Goal: Find contact information: Find contact information

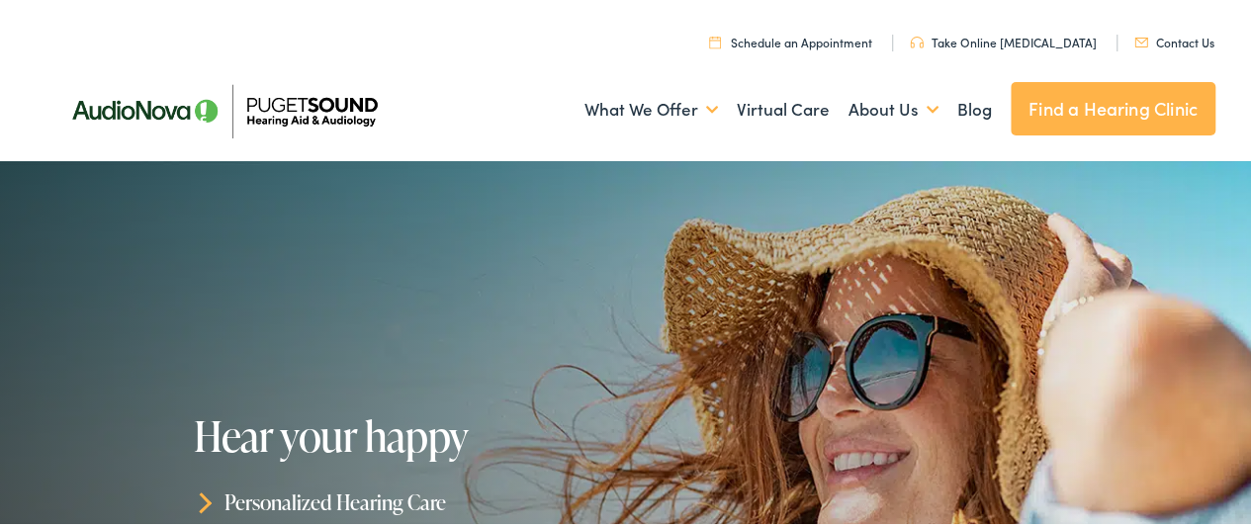
click at [1165, 43] on link "Contact Us" at bounding box center [1175, 39] width 80 height 17
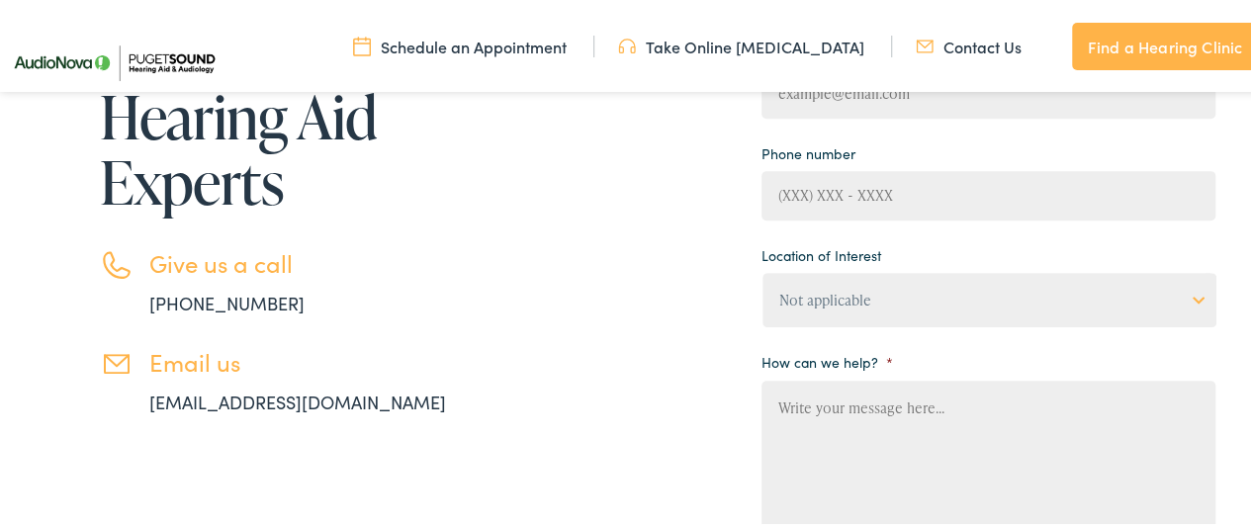
scroll to position [388, 0]
drag, startPoint x: 289, startPoint y: 296, endPoint x: 100, endPoint y: 292, distance: 189.0
click at [100, 292] on li "Give us a call 888-480-2052" at bounding box center [303, 278] width 406 height 67
copy link "888-480-2052"
click at [1157, 52] on link "Find a Hearing Clinic" at bounding box center [1165, 43] width 186 height 47
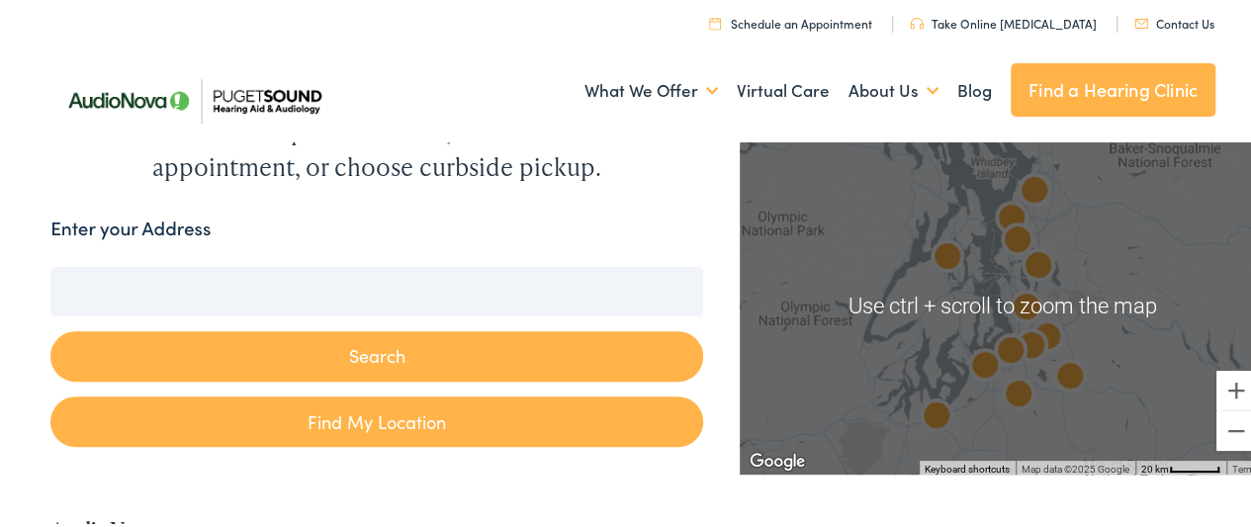
scroll to position [141, 0]
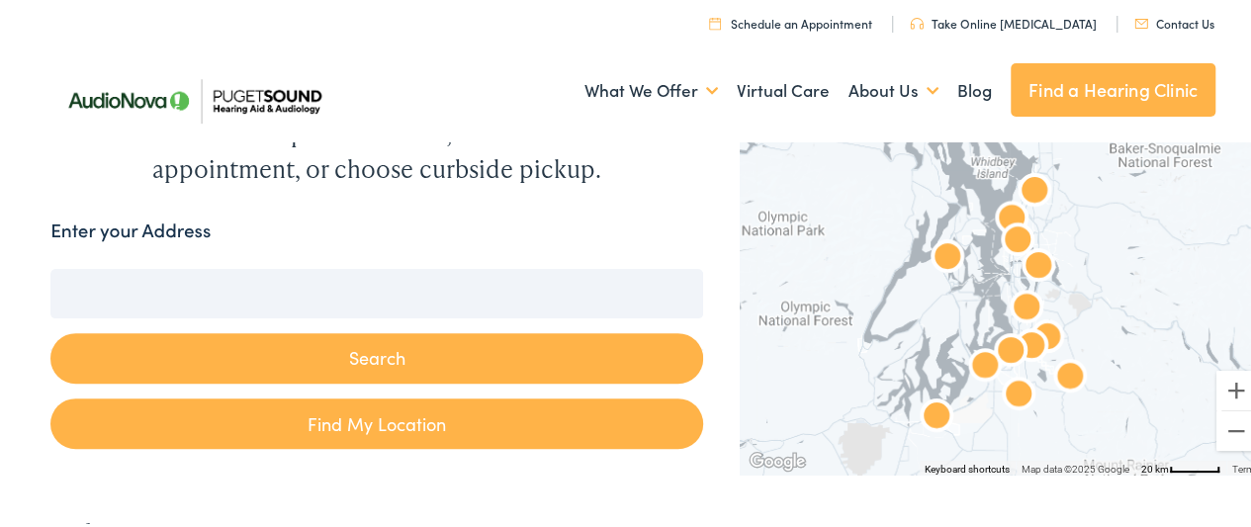
click at [1021, 187] on img "AudioNova" at bounding box center [1011, 217] width 63 height 63
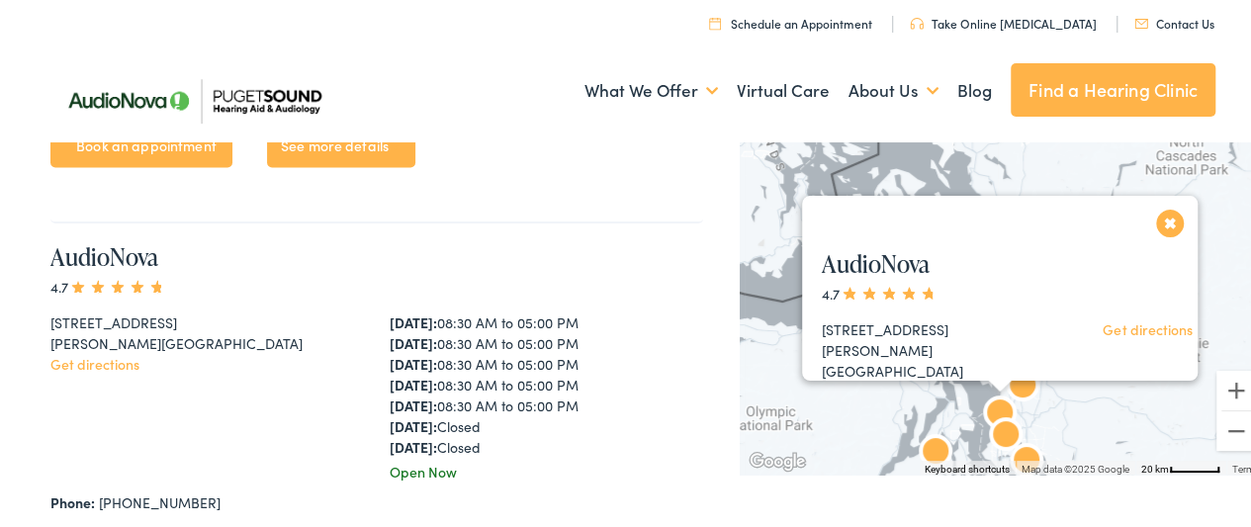
scroll to position [1453, 0]
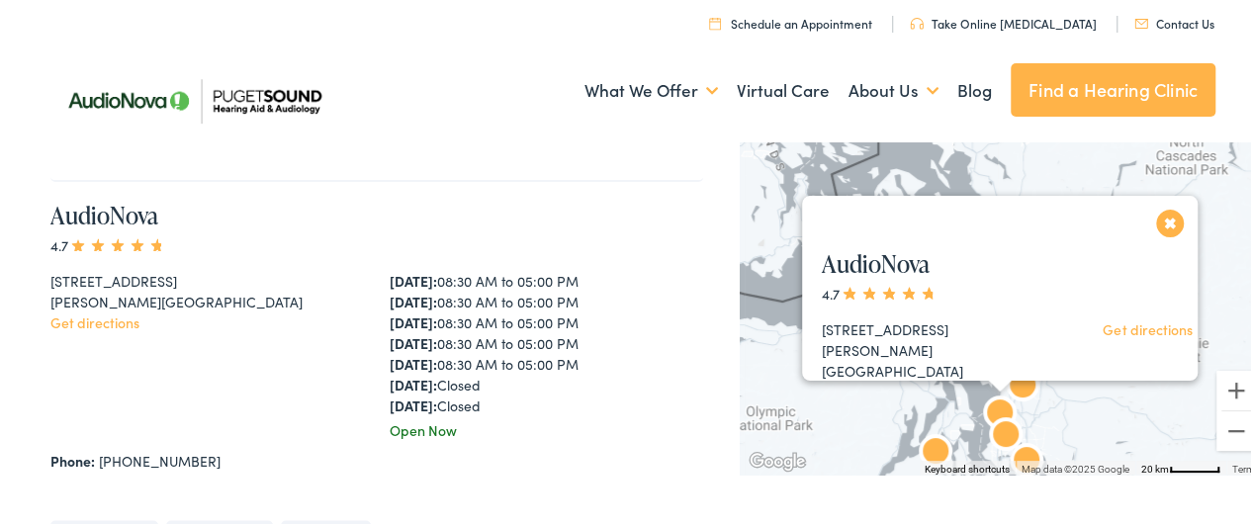
click at [1161, 223] on button "Close" at bounding box center [1170, 220] width 35 height 35
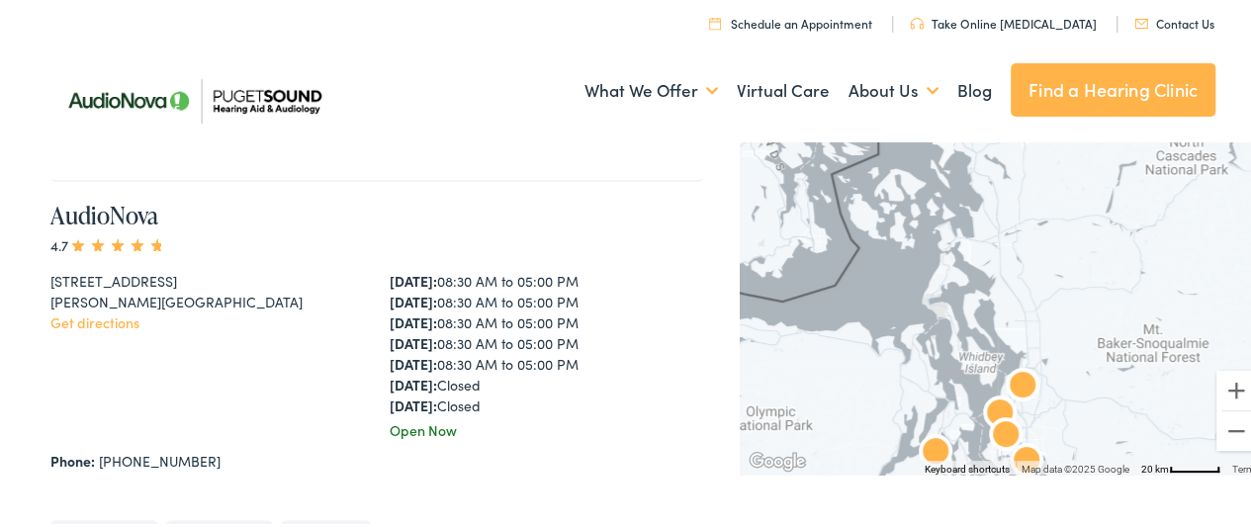
click at [1050, 309] on div "To navigate, press the arrow keys." at bounding box center [1003, 303] width 526 height 338
click at [1050, 309] on div at bounding box center [1003, 303] width 526 height 338
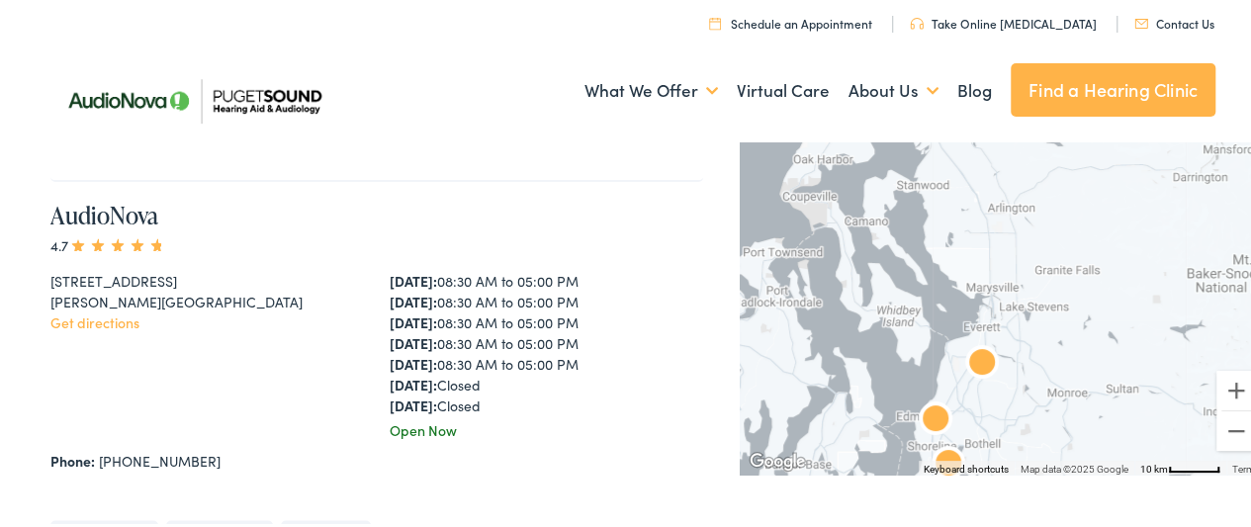
drag, startPoint x: 1016, startPoint y: 410, endPoint x: 1019, endPoint y: 278, distance: 132.6
click at [1019, 278] on div at bounding box center [1003, 303] width 526 height 338
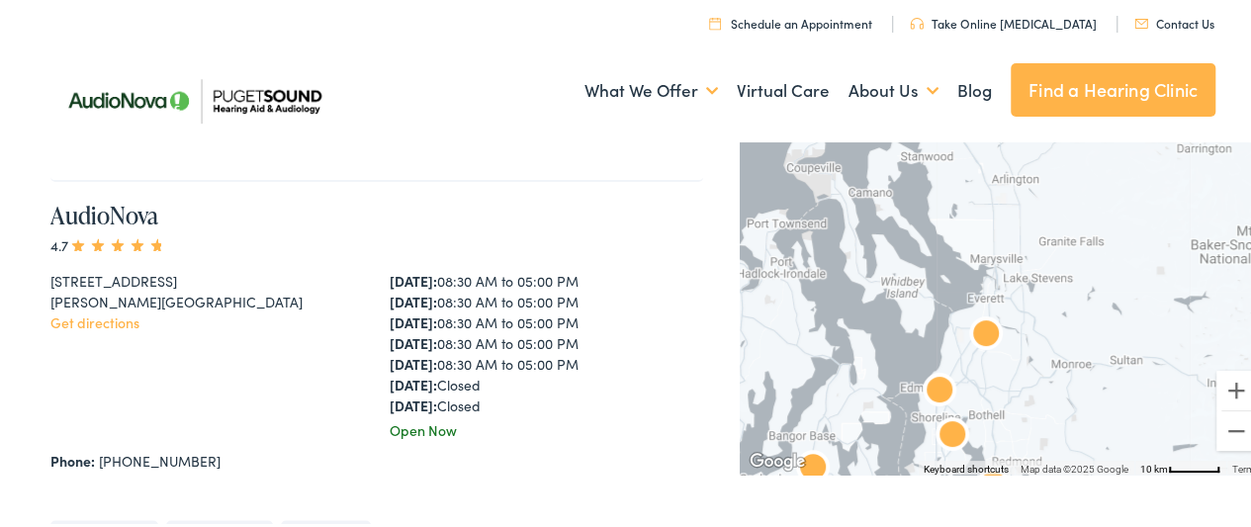
click at [1013, 294] on div at bounding box center [1003, 303] width 526 height 338
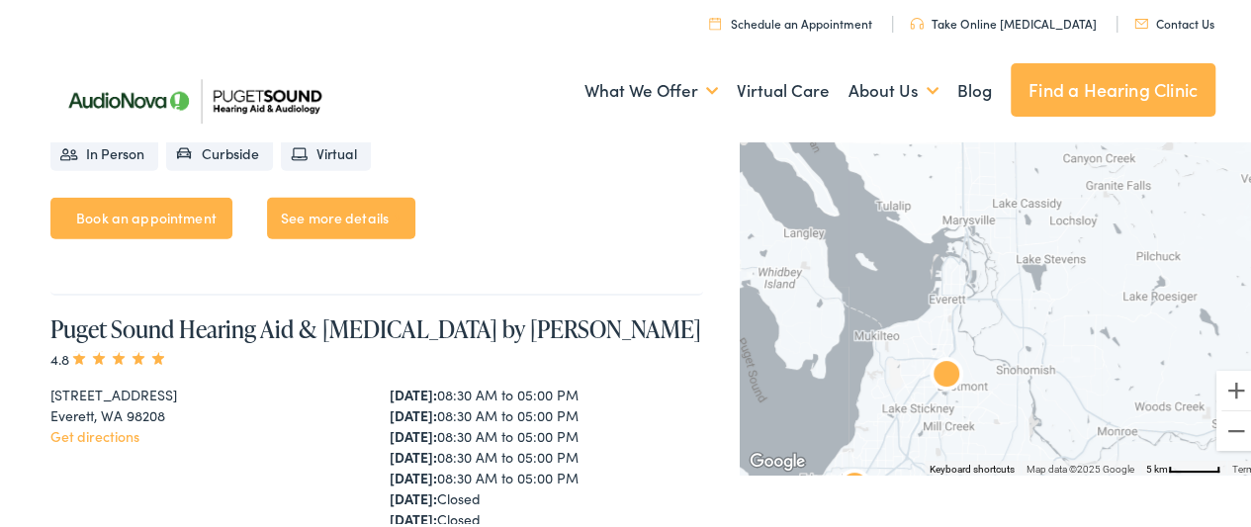
scroll to position [2375, 0]
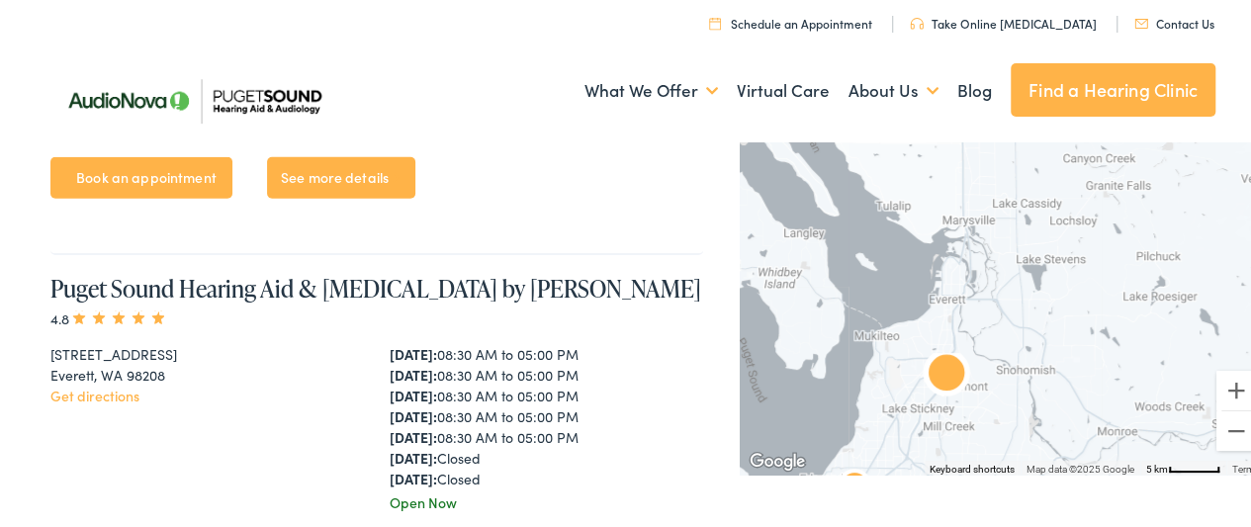
drag, startPoint x: 42, startPoint y: 349, endPoint x: 205, endPoint y: 357, distance: 163.4
copy div "1820 100th Pl SE, Suite A"
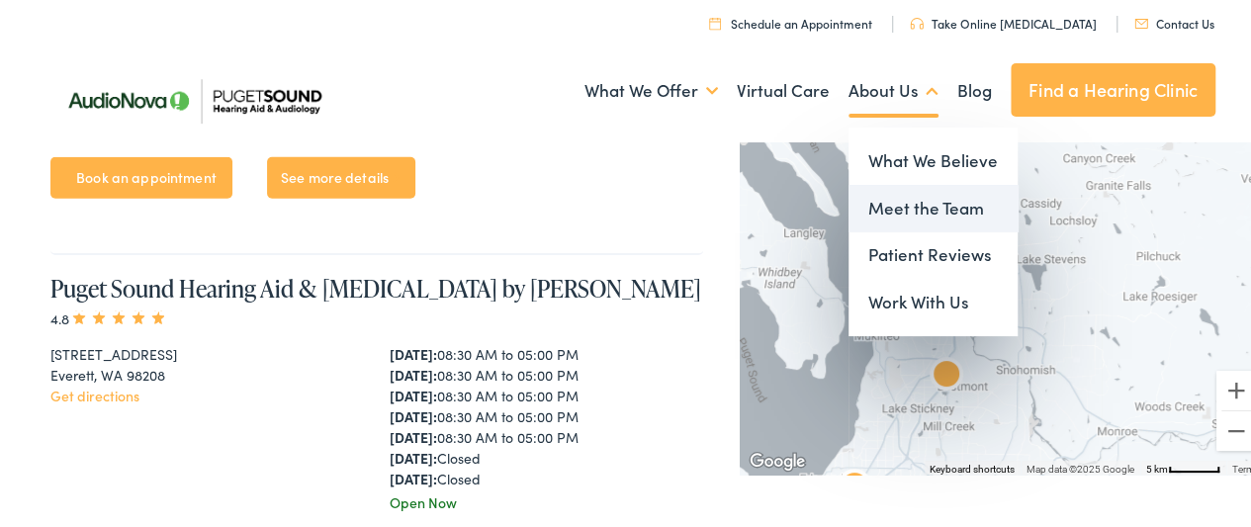
click at [907, 217] on link "Meet the Team" at bounding box center [933, 205] width 169 height 47
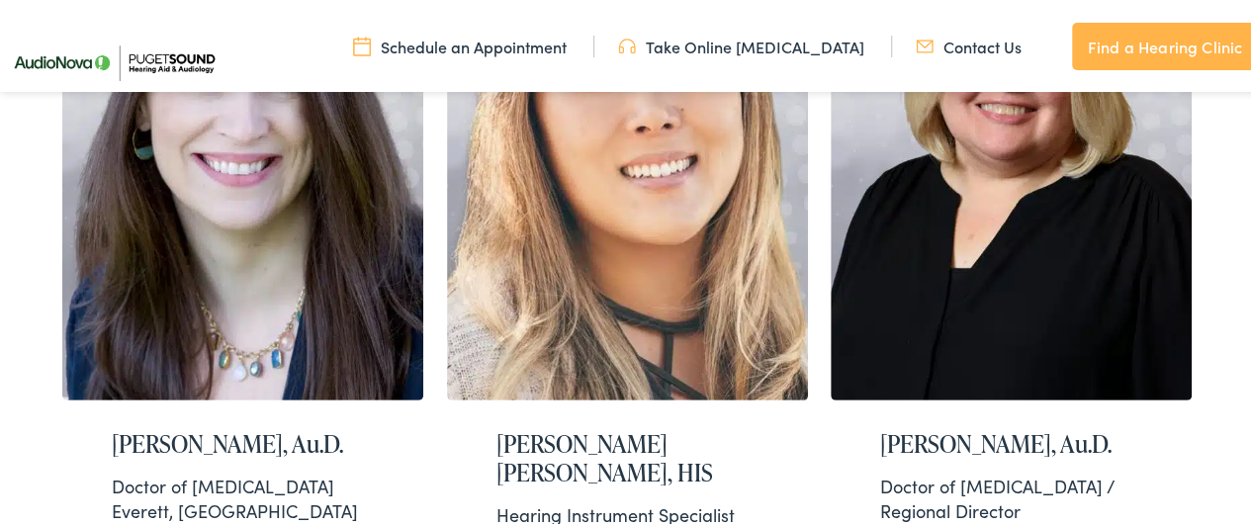
scroll to position [2855, 0]
